Goal: Information Seeking & Learning: Learn about a topic

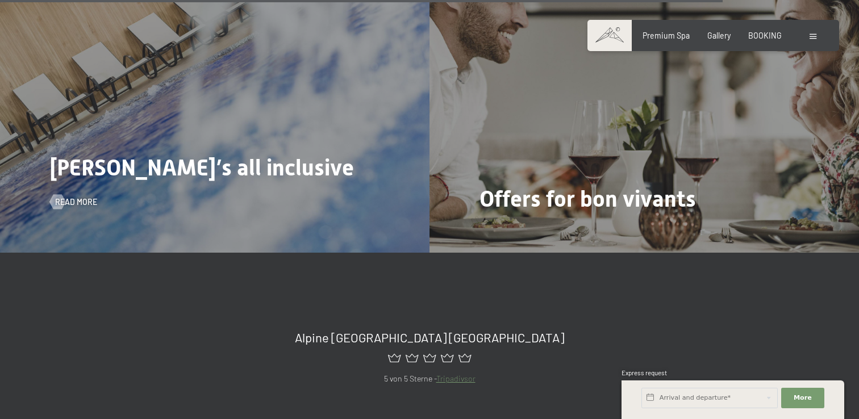
scroll to position [4447, 0]
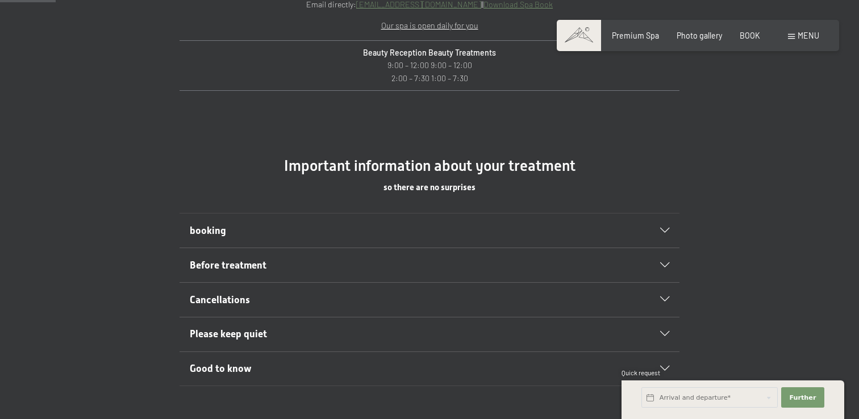
scroll to position [521, 0]
click at [553, 228] on h2 "booking" at bounding box center [406, 230] width 432 height 14
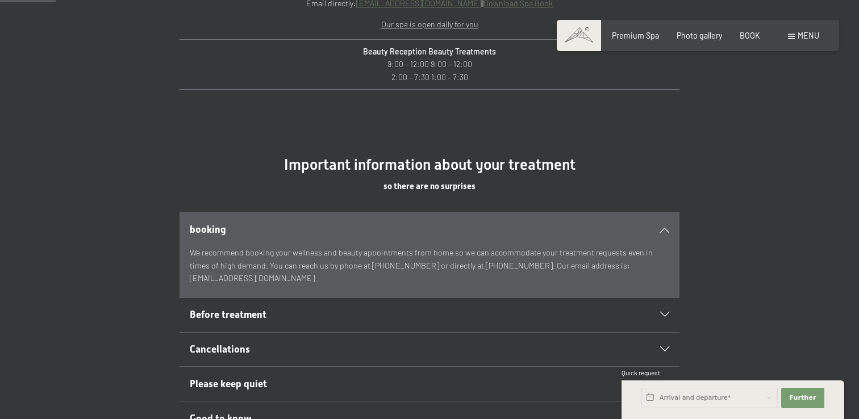
click at [444, 313] on h2 "Before treatment" at bounding box center [406, 315] width 432 height 14
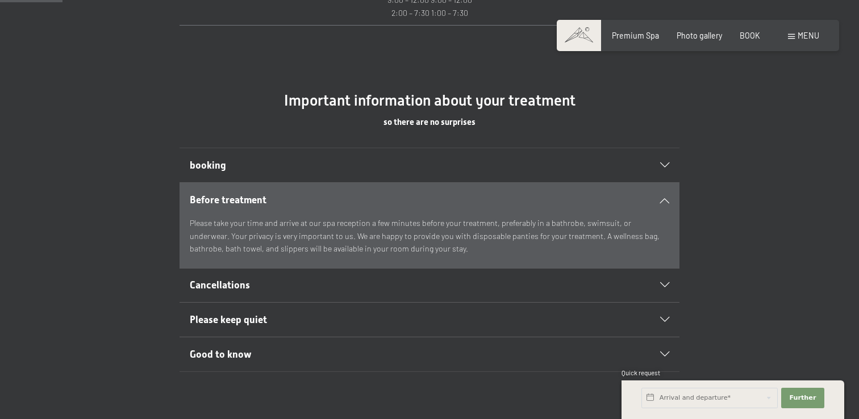
scroll to position [589, 0]
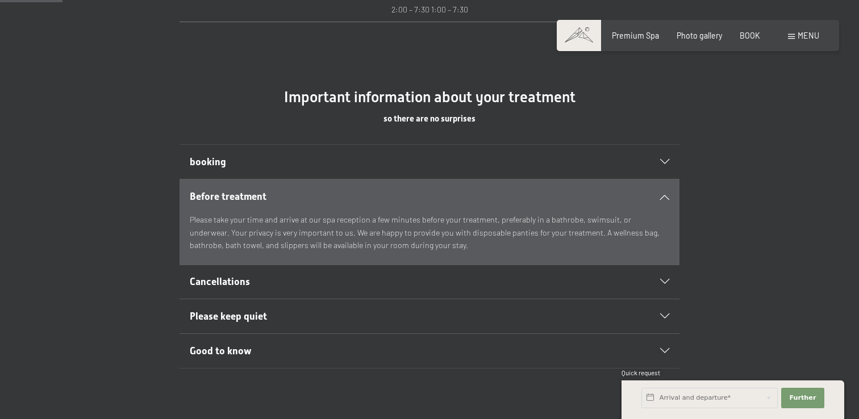
click at [509, 282] on h2 "Cancellations" at bounding box center [406, 282] width 432 height 14
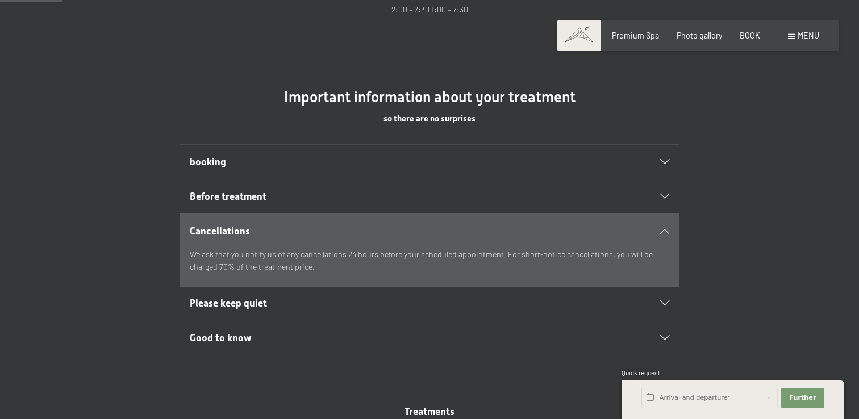
click at [482, 300] on h2 "Please keep quiet" at bounding box center [406, 304] width 432 height 14
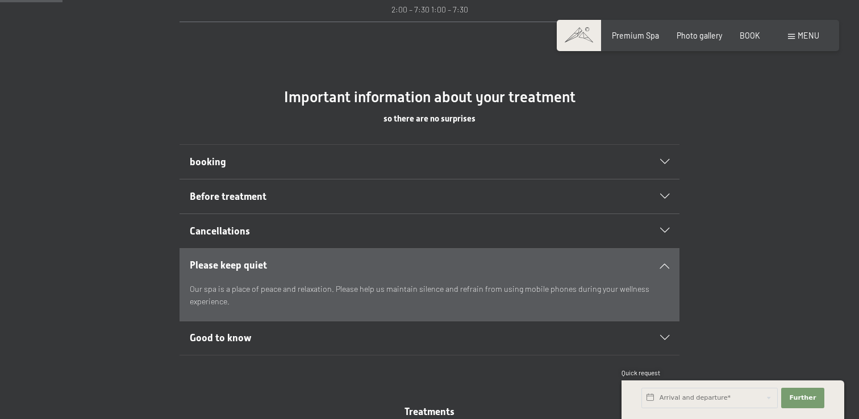
click at [461, 338] on h2 "Good to know" at bounding box center [406, 338] width 432 height 14
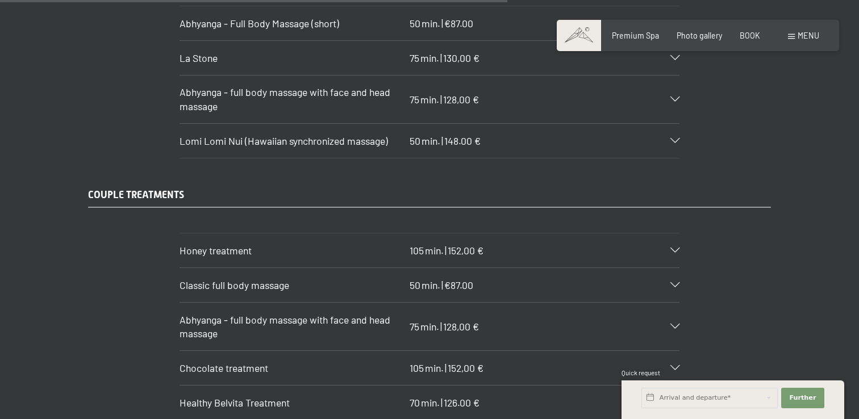
scroll to position [4764, 0]
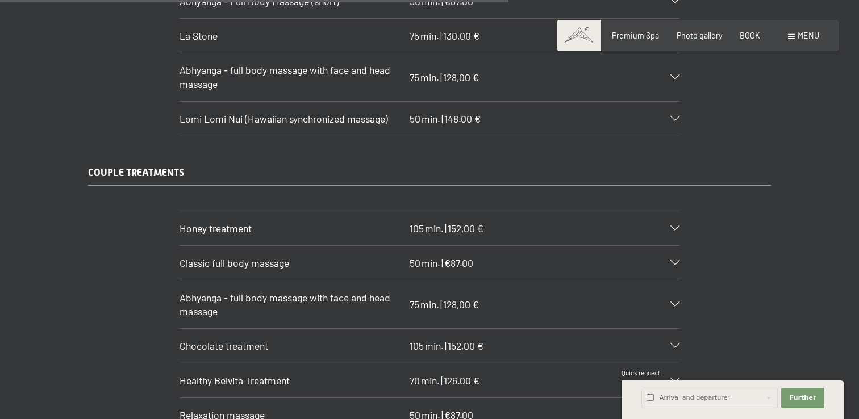
click at [667, 261] on div at bounding box center [669, 263] width 22 height 5
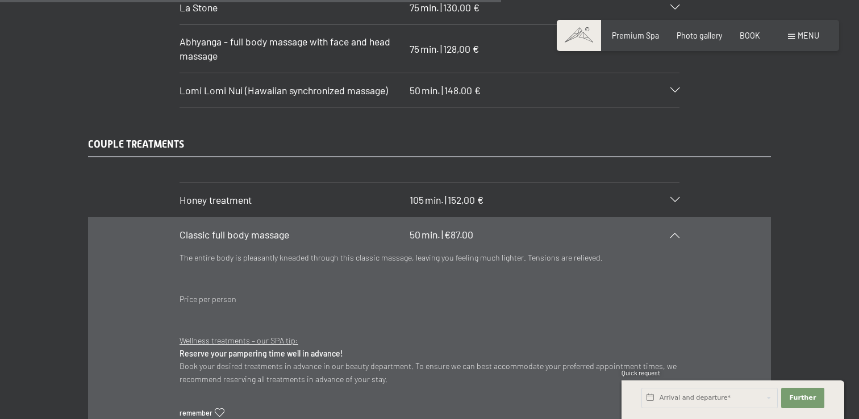
scroll to position [4808, 0]
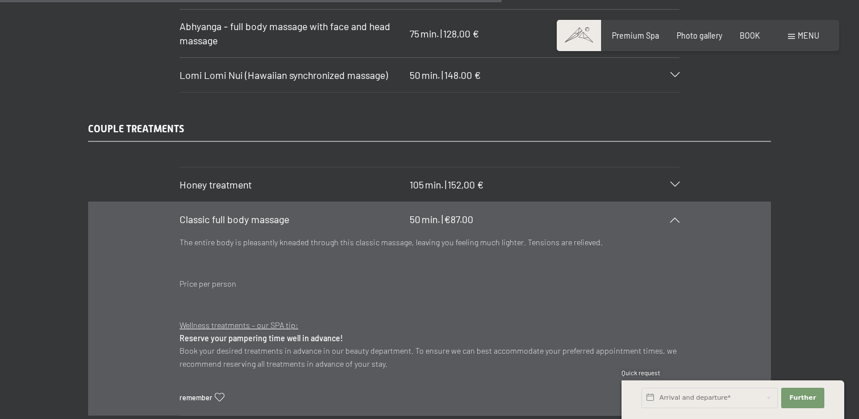
click at [670, 202] on div "Classic full body massage 50 min. | €87.00" at bounding box center [430, 219] width 500 height 34
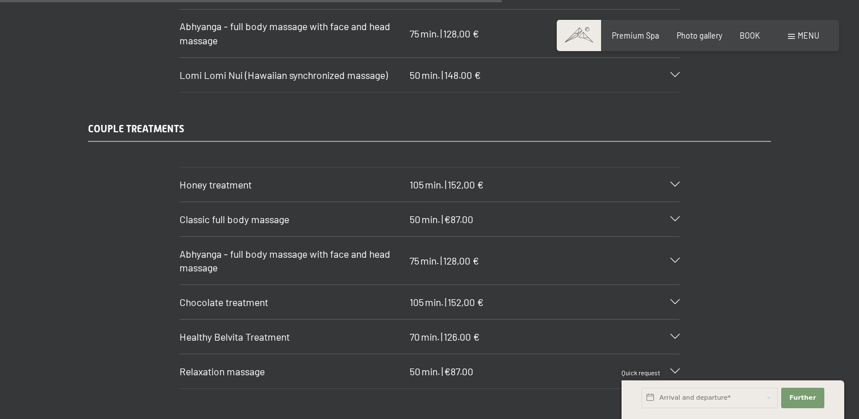
click at [306, 330] on h3 "Healthy Belvita Treatment" at bounding box center [292, 337] width 225 height 14
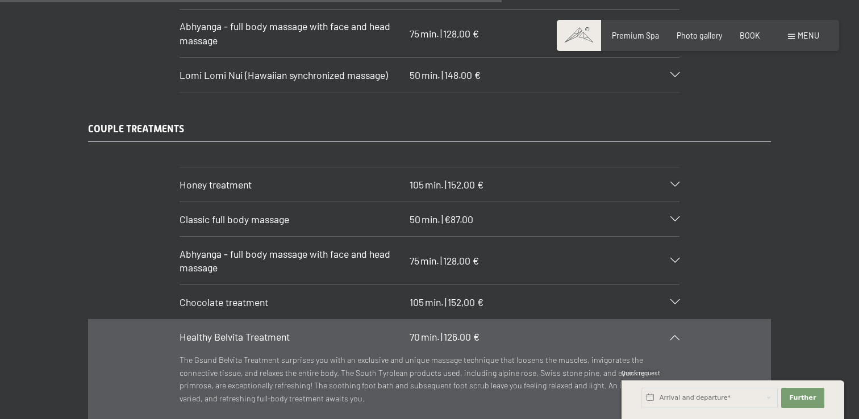
click at [304, 330] on h3 "Healthy Belvita Treatment" at bounding box center [292, 337] width 225 height 14
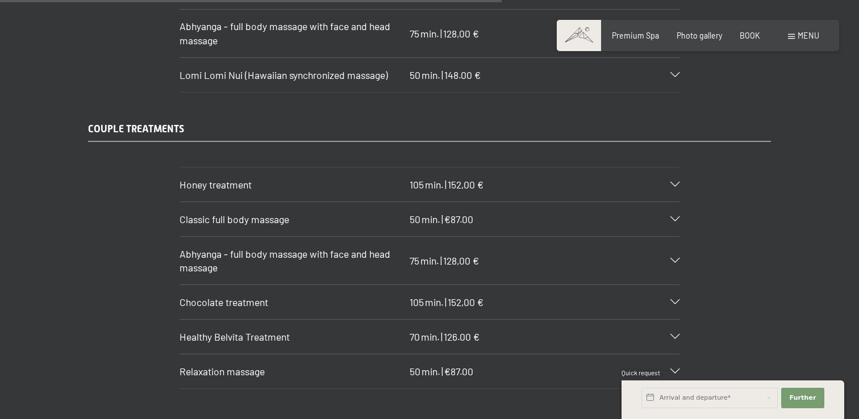
click at [277, 365] on h3 "Relaxation massage" at bounding box center [292, 372] width 225 height 14
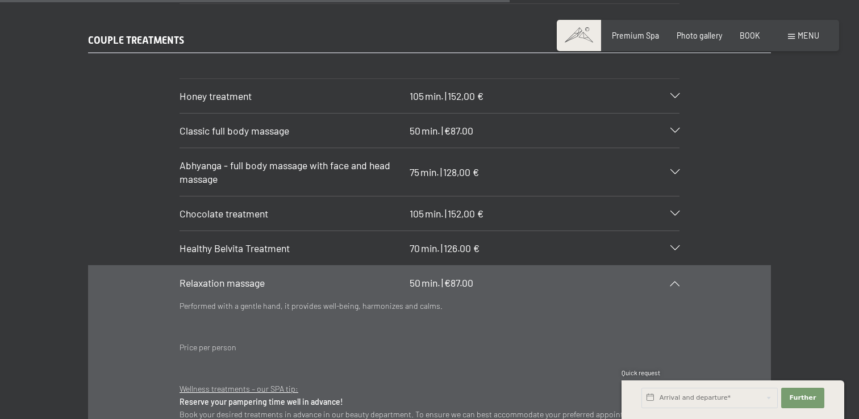
scroll to position [4903, 0]
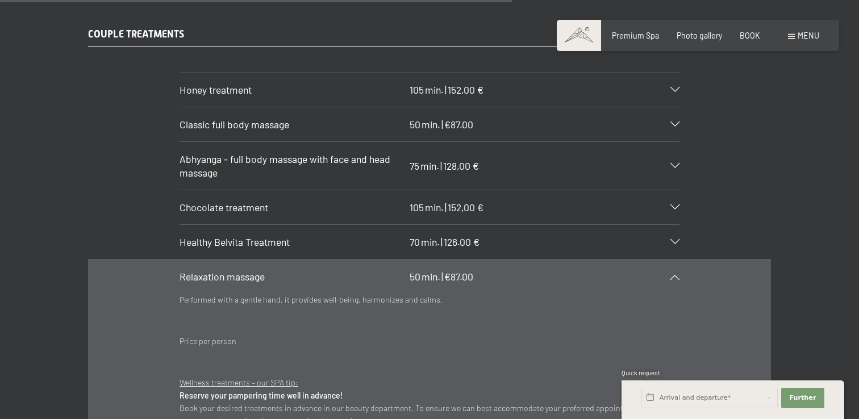
click at [321, 270] on h3 "Relaxation massage" at bounding box center [292, 277] width 225 height 14
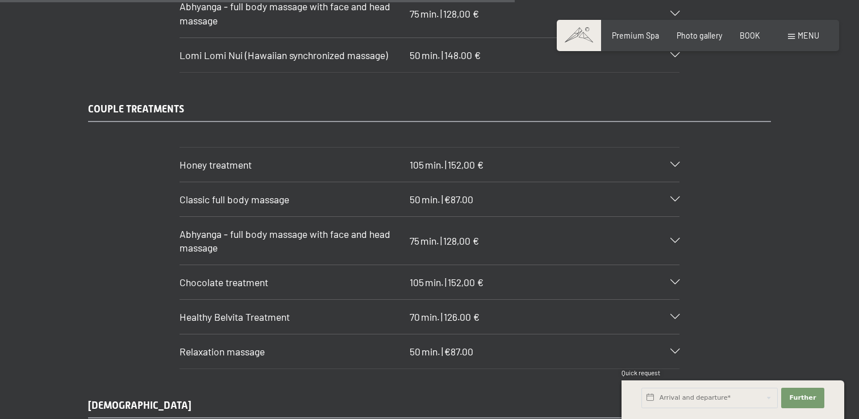
scroll to position [4827, 0]
click at [334, 159] on h3 "Honey treatment" at bounding box center [292, 166] width 225 height 14
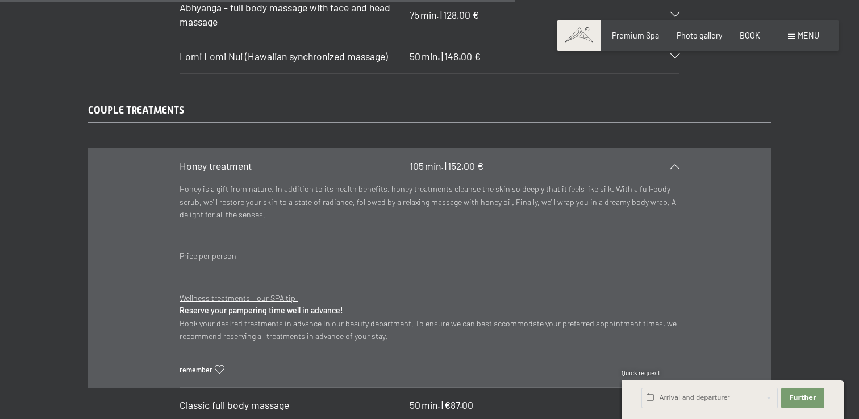
click at [326, 159] on h3 "Honey treatment" at bounding box center [292, 166] width 225 height 14
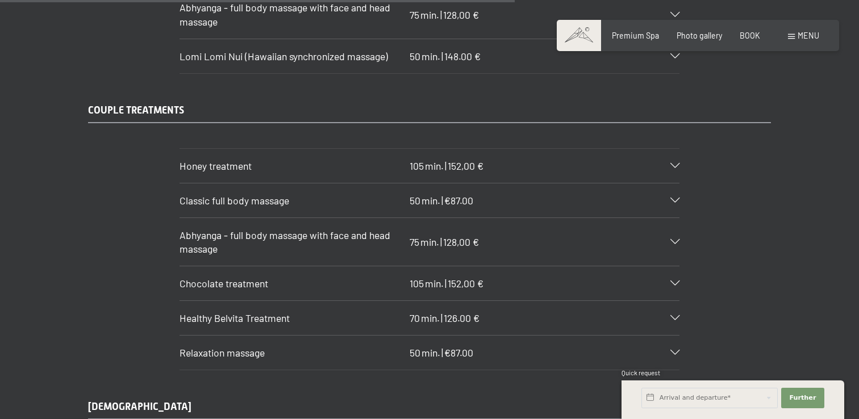
scroll to position [830, 0]
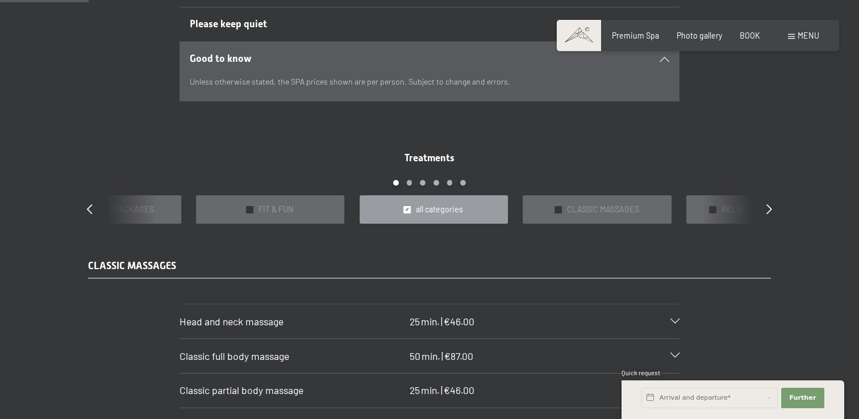
click at [81, 209] on div "Treatments slide 3 to 7 of 22 ✓ BATHS & WRAPS ✓ EXCITEMENT FOR EXPECTANT MOTHER…" at bounding box center [429, 187] width 720 height 73
click at [85, 209] on div "Treatments slide 3 to 7 of 22 ✓ BATHS & WRAPS ✓ EXCITEMENT FOR EXPECTANT MOTHER…" at bounding box center [429, 187] width 720 height 73
click at [90, 208] on icon at bounding box center [90, 208] width 6 height 10
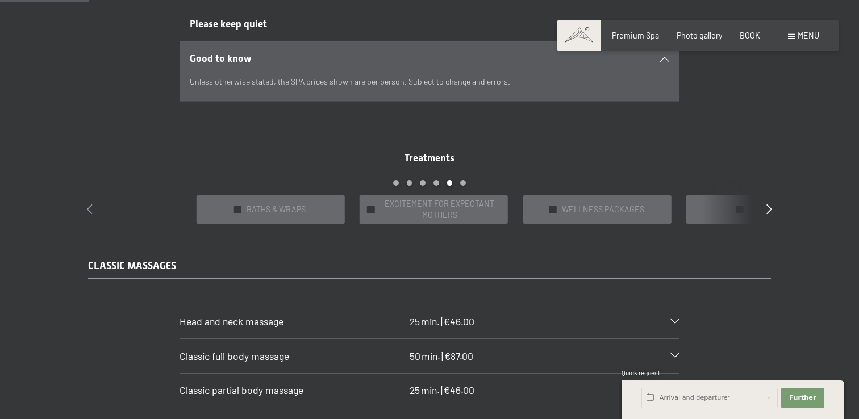
click at [90, 208] on icon at bounding box center [90, 208] width 6 height 10
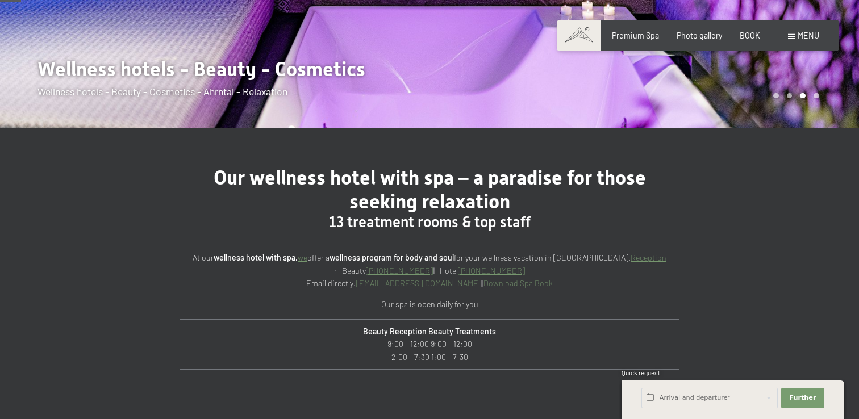
scroll to position [0, 0]
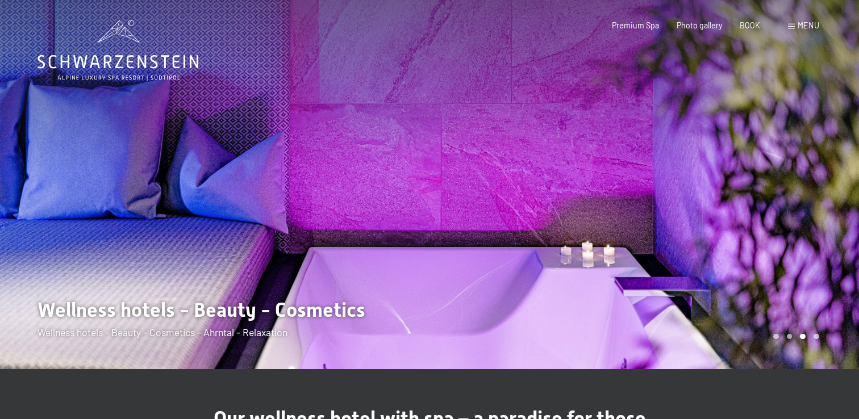
drag, startPoint x: 804, startPoint y: 232, endPoint x: 446, endPoint y: 267, distance: 359.8
click at [454, 265] on div at bounding box center [645, 184] width 430 height 369
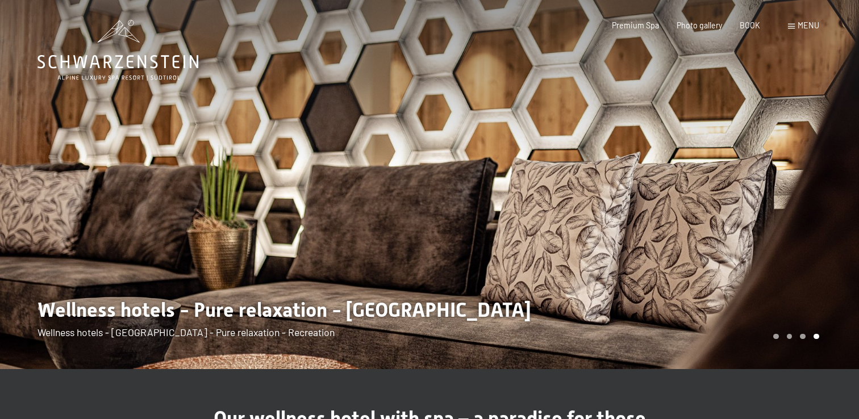
click at [805, 338] on div "Carousel Pagination" at bounding box center [795, 337] width 50 height 6
click at [785, 337] on div "Carousel Pagination" at bounding box center [795, 337] width 50 height 6
click at [791, 336] on div "Carousel Page 2" at bounding box center [790, 337] width 6 height 6
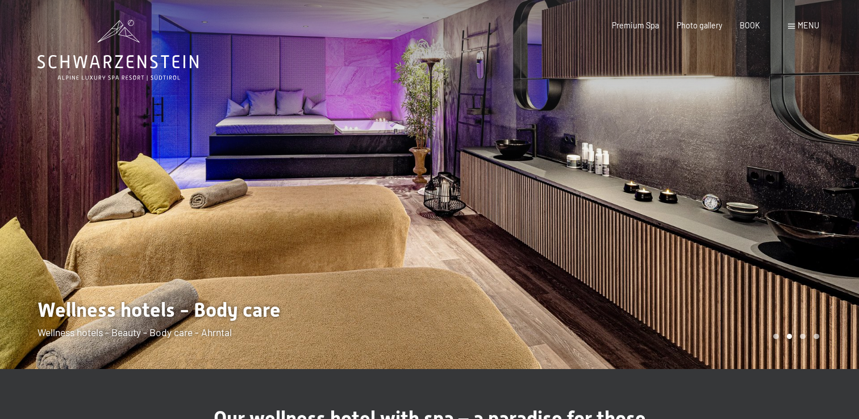
click at [775, 336] on div "Carousel Page 1" at bounding box center [777, 337] width 6 height 6
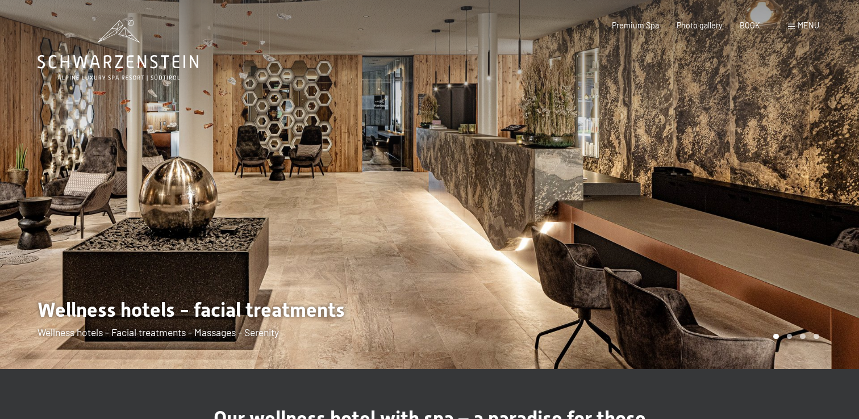
click at [804, 338] on div "Carousel Page 3" at bounding box center [803, 337] width 6 height 6
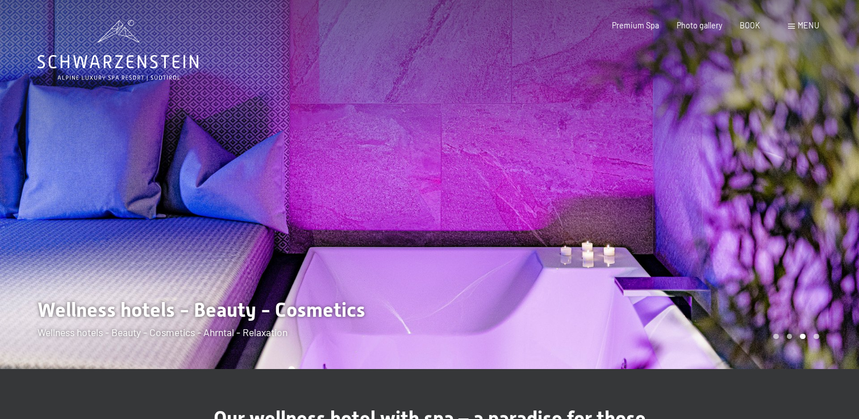
click at [804, 28] on font "menu" at bounding box center [809, 25] width 22 height 10
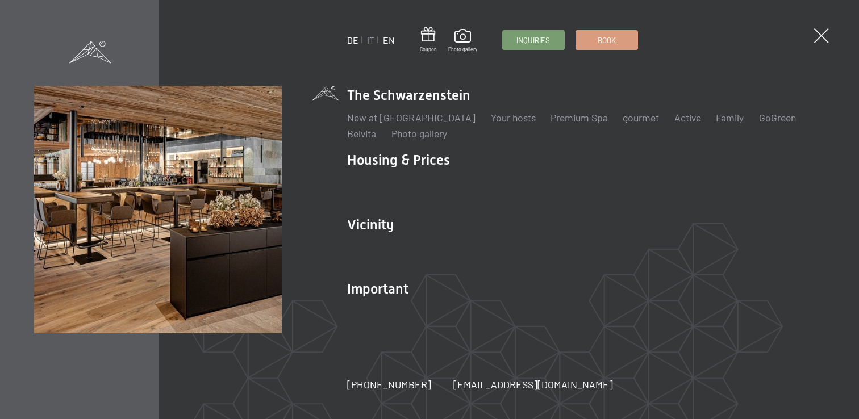
click at [388, 43] on font "EN" at bounding box center [389, 40] width 12 height 11
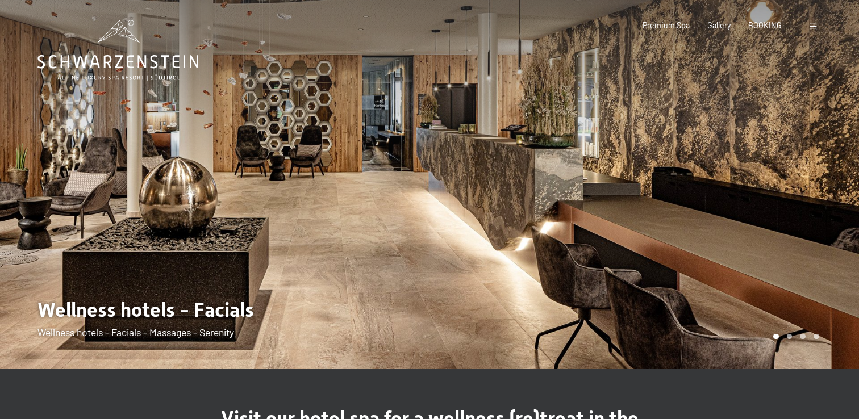
click at [813, 24] on span at bounding box center [813, 26] width 7 height 5
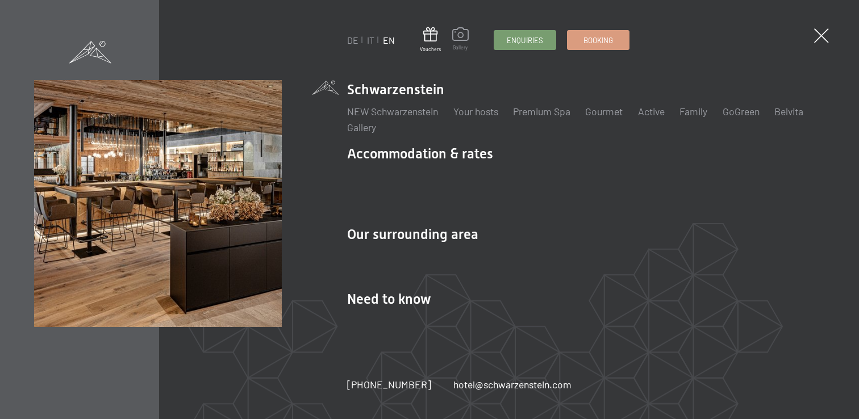
click at [465, 40] on span at bounding box center [460, 35] width 16 height 17
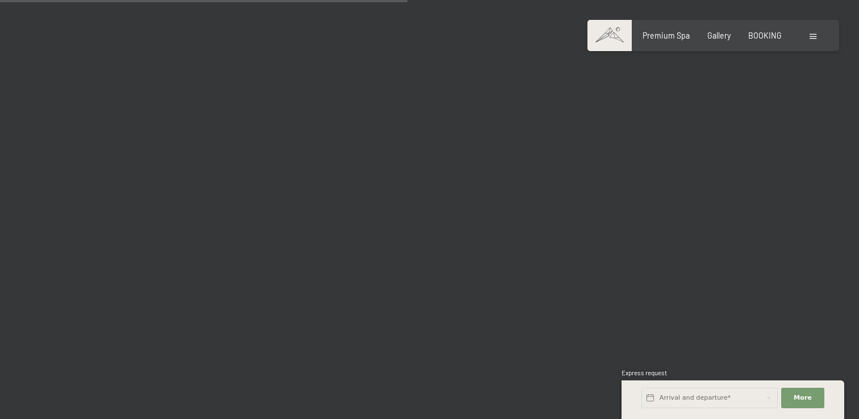
scroll to position [5966, 0]
